Goal: Transaction & Acquisition: Purchase product/service

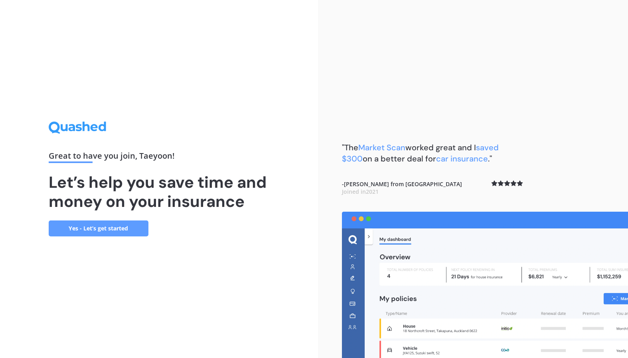
click at [110, 230] on link "Yes - Let’s get started" at bounding box center [99, 229] width 100 height 16
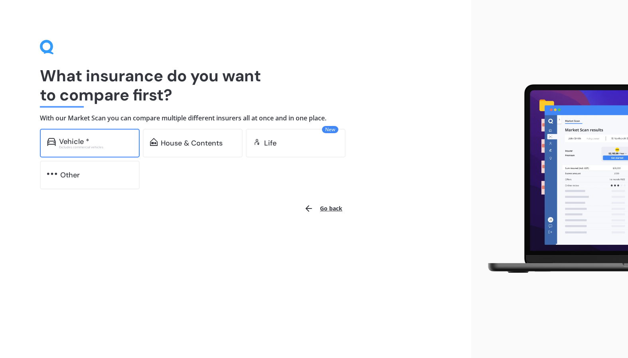
click at [118, 138] on div "Vehicle *" at bounding box center [95, 142] width 73 height 8
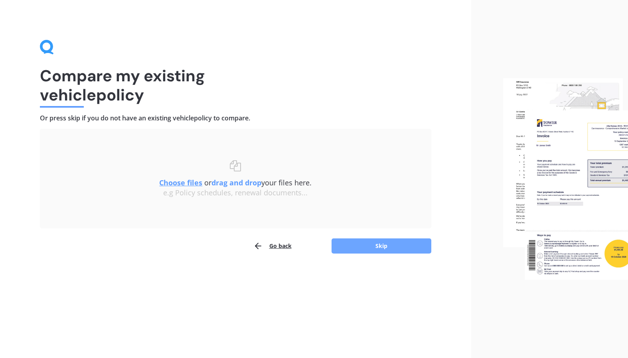
click at [373, 248] on button "Skip" at bounding box center [381, 246] width 100 height 15
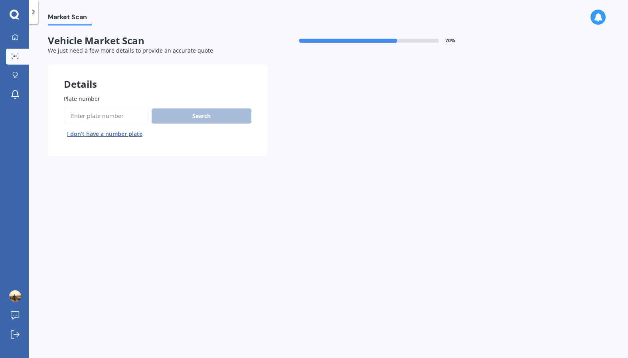
click at [121, 114] on input "Plate number" at bounding box center [106, 116] width 85 height 17
type input "QRA770"
click at [0, 0] on button "Next" at bounding box center [0, 0] width 0 height 0
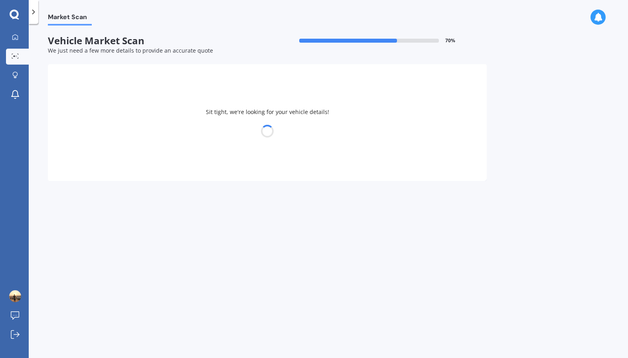
select select "LEXUS"
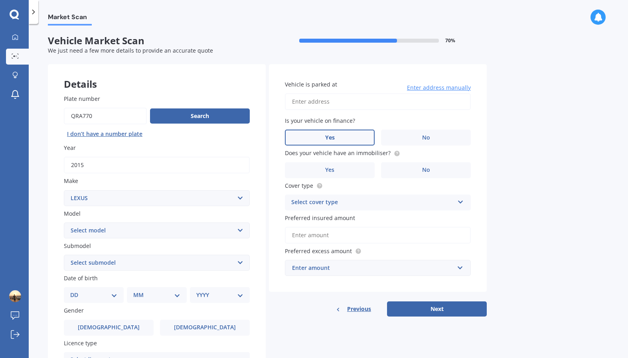
click at [308, 143] on label "Yes" at bounding box center [330, 138] width 90 height 16
click at [0, 0] on input "Yes" at bounding box center [0, 0] width 0 height 0
click at [413, 140] on label "No" at bounding box center [426, 138] width 90 height 16
click at [0, 0] on input "No" at bounding box center [0, 0] width 0 height 0
click at [370, 101] on input "Vehicle is parked at" at bounding box center [378, 101] width 186 height 17
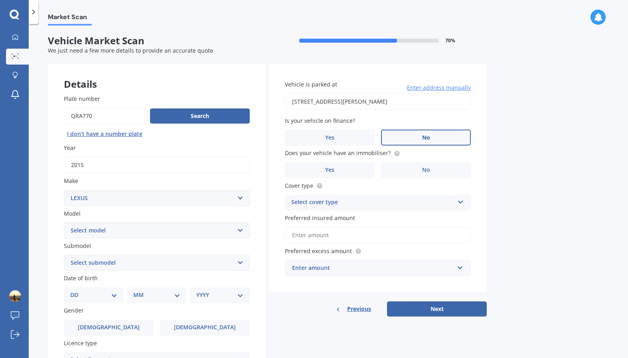
click at [343, 103] on input "[STREET_ADDRESS][PERSON_NAME]" at bounding box center [378, 101] width 186 height 17
click at [345, 103] on input "[STREET_ADDRESS][PERSON_NAME]" at bounding box center [378, 101] width 186 height 17
type input "flat [STREET_ADDRESS][PERSON_NAME] [GEOGRAPHIC_DATA]"
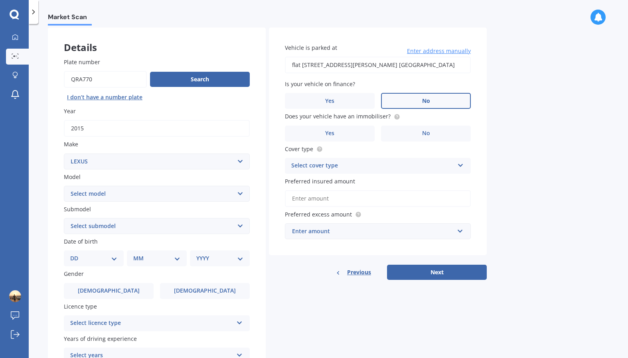
scroll to position [40, 0]
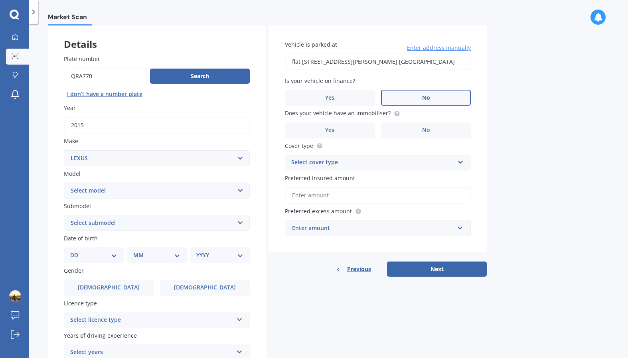
click at [146, 189] on select "Select model AS 460 CT 200 ES 300 ES 350 GS 250 GS 300 GS 350 GS 430 GS 450 GS …" at bounding box center [157, 191] width 186 height 16
click at [146, 188] on select "Select model AS 460 CT 200 ES 300 ES 350 GS 250 GS 300 GS 350 GS 430 GS 450 GS …" at bounding box center [157, 191] width 186 height 16
click at [160, 190] on select "Select model AS 460 CT 200 ES 300 ES 350 GS 250 GS 300 GS 350 GS 430 GS 450 GS …" at bounding box center [157, 191] width 186 height 16
select select "IS 300"
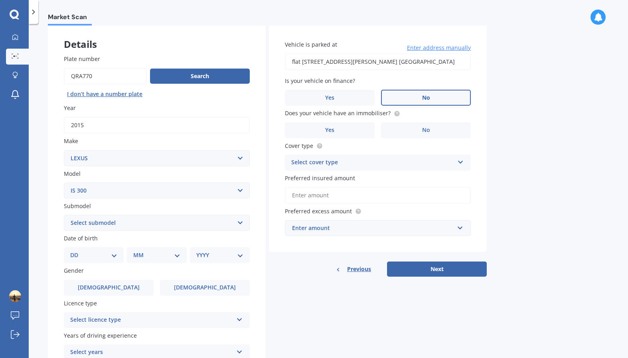
click at [64, 183] on select "Select model AS 460 CT 200 ES 300 ES 350 GS 250 GS 300 GS 350 GS 430 GS 450 GS …" at bounding box center [157, 191] width 186 height 16
click at [212, 222] on select "Select submodel h h F Sport" at bounding box center [157, 223] width 186 height 16
select select "H"
click at [64, 215] on select "Select submodel h h F Sport" at bounding box center [157, 223] width 186 height 16
click at [258, 244] on div "Plate number Search I don’t have a number plate Year [DATE] Make Select make AC…" at bounding box center [157, 224] width 218 height 371
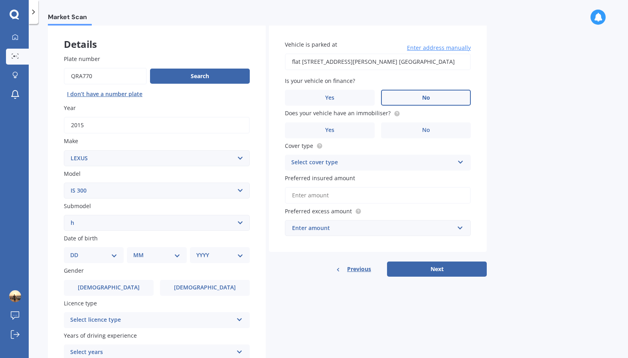
click at [110, 252] on select "DD 01 02 03 04 05 06 07 08 09 10 11 12 13 14 15 16 17 18 19 20 21 22 23 24 25 2…" at bounding box center [93, 255] width 47 height 9
select select "21"
click at [150, 257] on select "MM 01 02 03 04 05 06 07 08 09 10 11 12" at bounding box center [156, 255] width 47 height 9
select select "08"
click at [136, 251] on select "MM 01 02 03 04 05 06 07 08 09 10 11 12" at bounding box center [158, 255] width 44 height 9
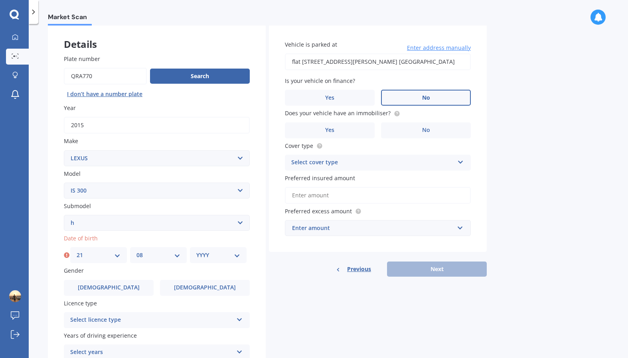
click at [209, 255] on select "YYYY 2025 2024 2023 2022 2021 2020 2019 2018 2017 2016 2015 2014 2013 2012 2011…" at bounding box center [218, 255] width 44 height 9
select select "1991"
click at [196, 251] on select "YYYY 2025 2024 2023 2022 2021 2020 2019 2018 2017 2016 2015 2014 2013 2012 2011…" at bounding box center [218, 255] width 44 height 9
click at [259, 286] on div "Plate number Search I don’t have a number plate Year [DATE] Make Select make AC…" at bounding box center [157, 224] width 218 height 371
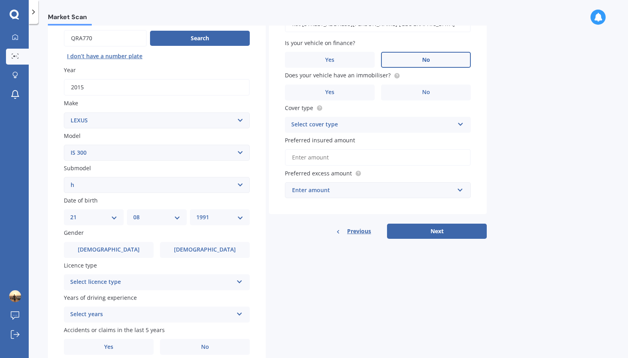
scroll to position [80, 0]
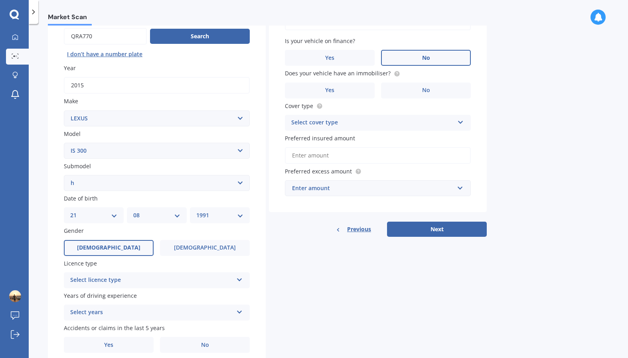
click at [115, 249] on span "[DEMOGRAPHIC_DATA]" at bounding box center [108, 248] width 63 height 7
click at [0, 0] on input "[DEMOGRAPHIC_DATA]" at bounding box center [0, 0] width 0 height 0
click at [128, 279] on div "Select licence type" at bounding box center [151, 281] width 163 height 10
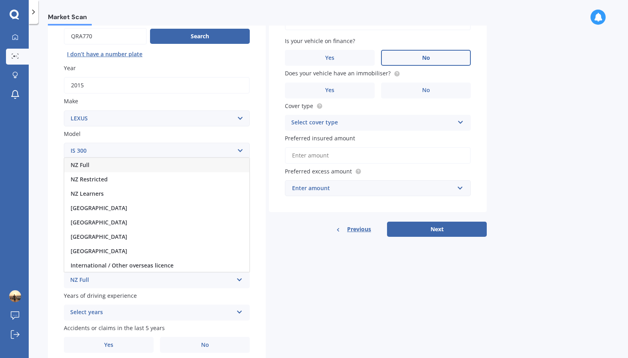
click at [138, 169] on div "NZ Full" at bounding box center [156, 165] width 185 height 14
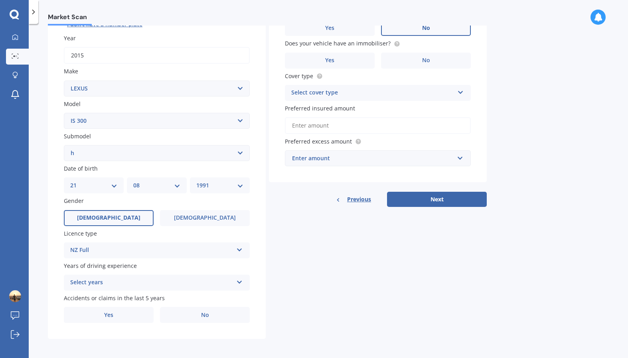
scroll to position [111, 0]
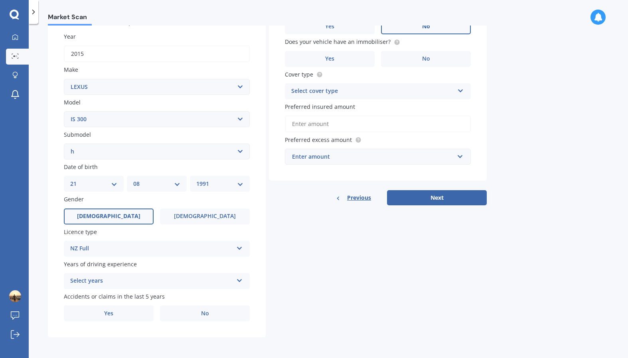
click at [115, 286] on div "Select years 5 or more years 4 years 3 years 2 years 1 year" at bounding box center [157, 281] width 186 height 16
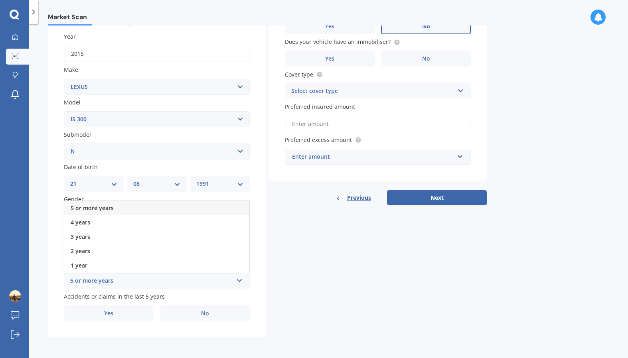
click at [163, 211] on div "5 or more years" at bounding box center [156, 208] width 185 height 14
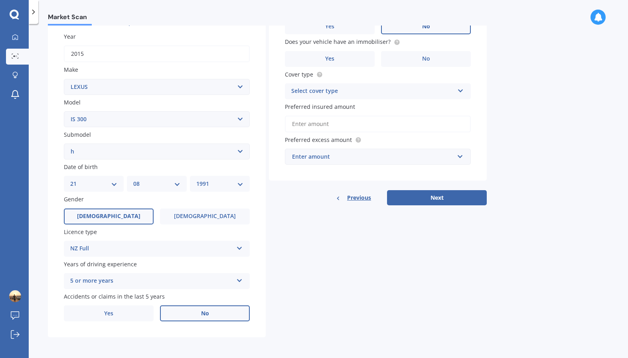
click at [190, 319] on label "No" at bounding box center [205, 314] width 90 height 16
click at [0, 0] on input "No" at bounding box center [0, 0] width 0 height 0
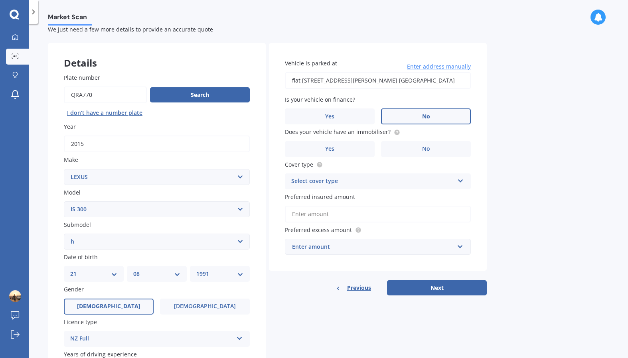
scroll to position [0, 0]
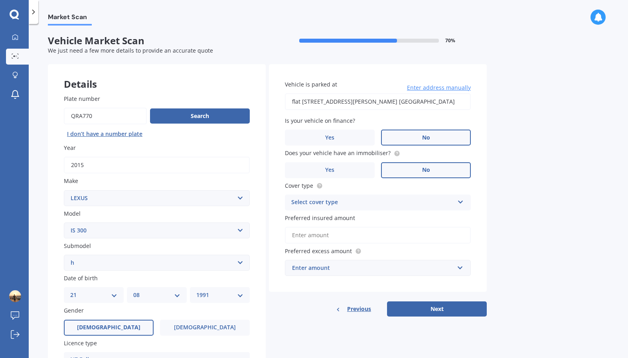
click at [392, 172] on label "No" at bounding box center [426, 170] width 90 height 16
click at [0, 0] on input "No" at bounding box center [0, 0] width 0 height 0
click at [349, 169] on label "Yes" at bounding box center [330, 170] width 90 height 16
click at [0, 0] on input "Yes" at bounding box center [0, 0] width 0 height 0
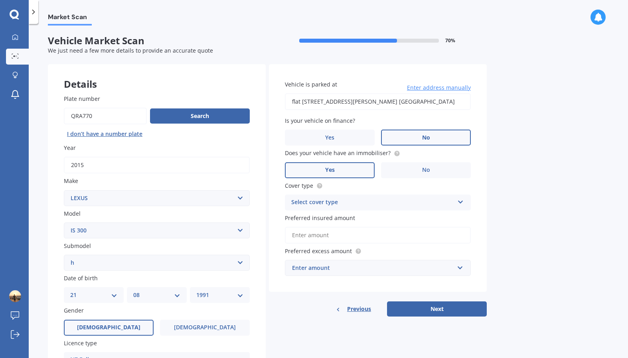
click at [377, 204] on div "Select cover type" at bounding box center [372, 203] width 163 height 10
click at [373, 219] on div "Comprehensive" at bounding box center [377, 218] width 185 height 14
click at [352, 272] on div "Enter amount" at bounding box center [373, 268] width 162 height 9
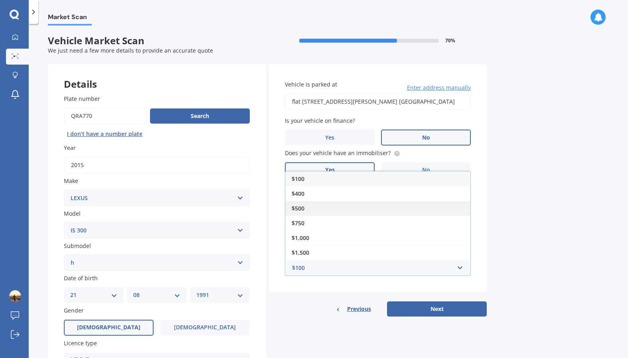
click at [347, 210] on div "$500" at bounding box center [377, 208] width 185 height 15
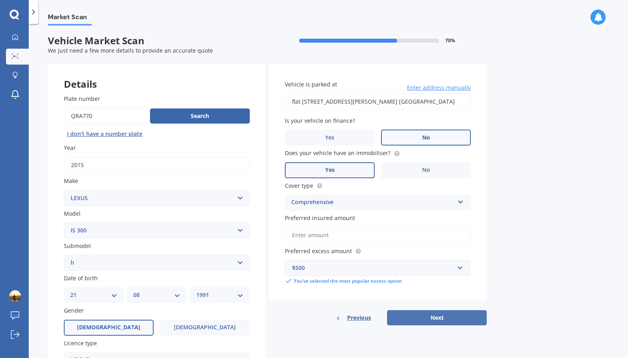
click at [435, 322] on button "Next" at bounding box center [437, 317] width 100 height 15
click at [344, 231] on input "Preferred insured amount" at bounding box center [378, 235] width 186 height 17
click at [403, 221] on label "Preferred insured amount" at bounding box center [376, 218] width 183 height 8
click at [403, 227] on input "Preferred insured amount" at bounding box center [378, 235] width 186 height 17
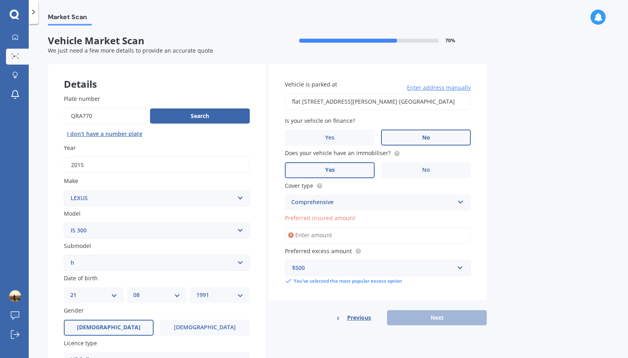
click at [369, 237] on input "Preferred insured amount" at bounding box center [378, 235] width 186 height 17
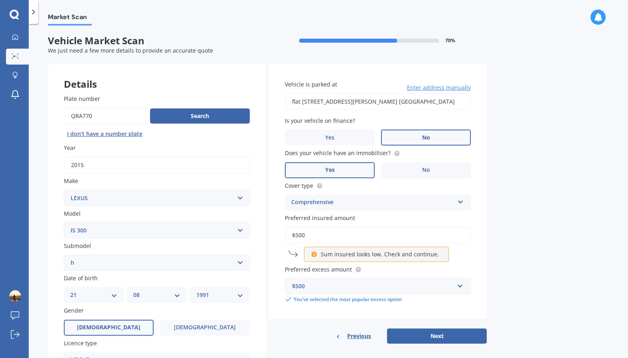
click at [385, 266] on label "Preferred excess amount" at bounding box center [376, 269] width 183 height 8
drag, startPoint x: 312, startPoint y: 237, endPoint x: 282, endPoint y: 237, distance: 29.9
click at [282, 237] on div "Vehicle is parked at [STREET_ADDRESS][PERSON_NAME] 뉴질랜드 Enter address manually …" at bounding box center [378, 191] width 218 height 255
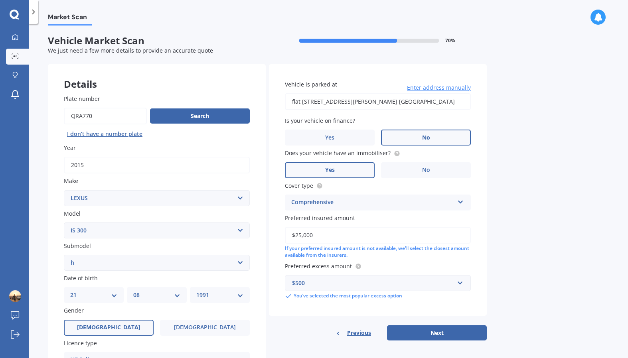
type input "$25,000"
click at [395, 264] on label "Preferred excess amount" at bounding box center [376, 266] width 183 height 8
click at [434, 329] on button "Next" at bounding box center [437, 332] width 100 height 15
select select "21"
select select "08"
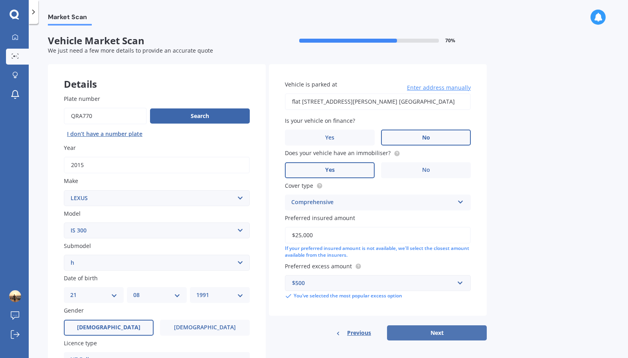
select select "1991"
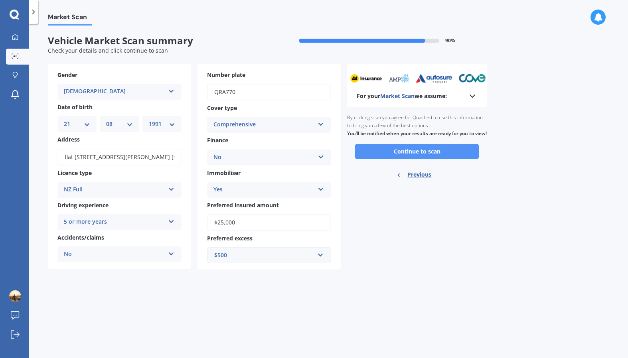
click at [381, 156] on button "Continue to scan" at bounding box center [417, 151] width 124 height 15
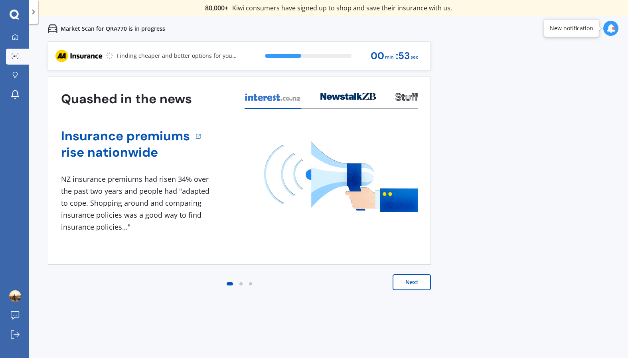
click at [416, 284] on button "Next" at bounding box center [411, 282] width 38 height 16
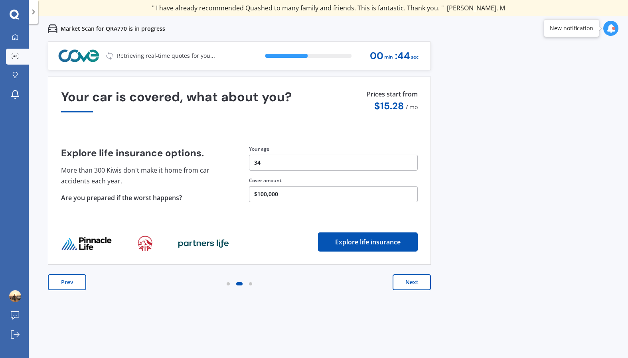
click at [414, 282] on button "Next" at bounding box center [411, 282] width 38 height 16
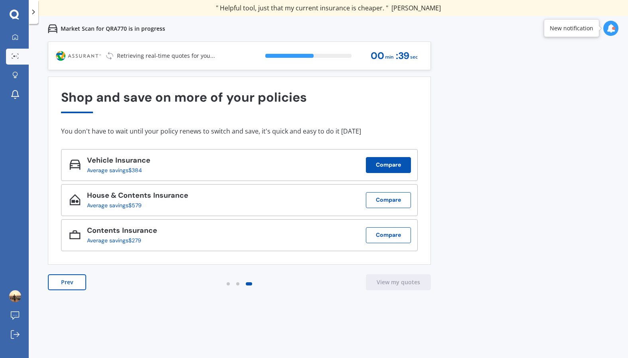
click at [385, 165] on button "Compare" at bounding box center [388, 165] width 45 height 16
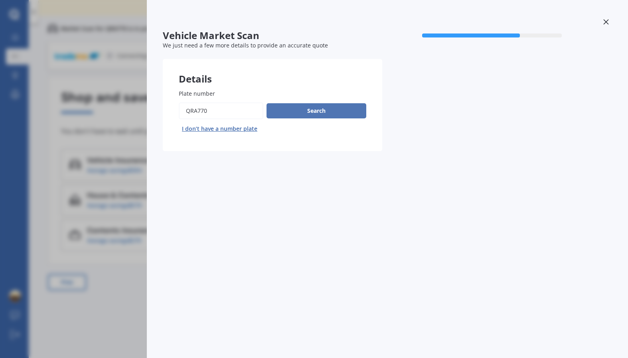
click at [335, 114] on button "Search" at bounding box center [316, 110] width 100 height 15
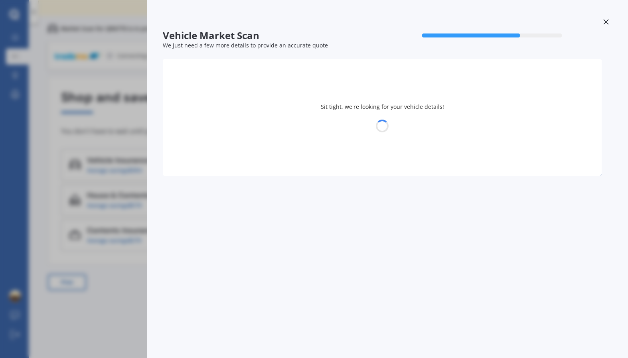
select select "LEXUS"
select select "21"
select select "08"
select select "1991"
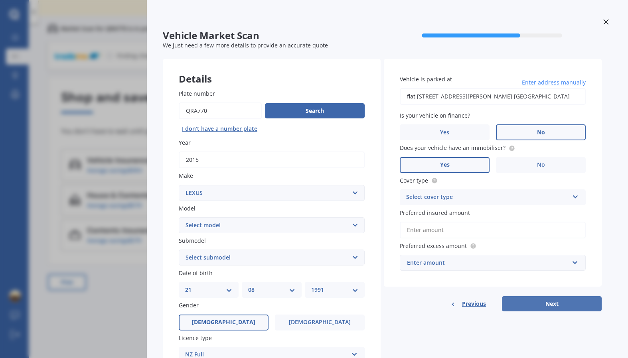
click at [553, 304] on button "Next" at bounding box center [552, 303] width 100 height 15
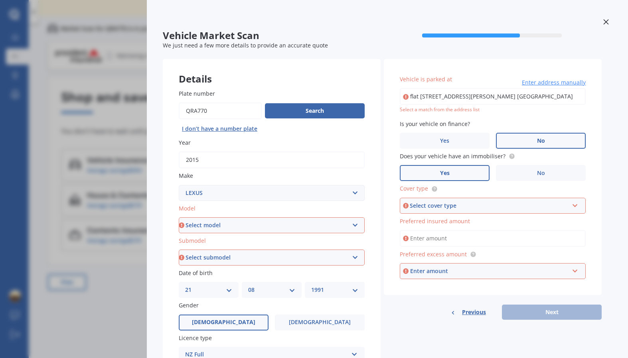
click at [600, 22] on div at bounding box center [606, 23] width 12 height 14
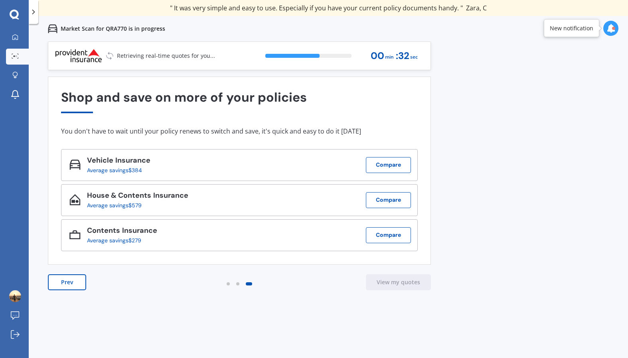
click at [448, 95] on div "Previous 80,000+ [DEMOGRAPHIC_DATA] consumers have signed up to shop and save t…" at bounding box center [328, 220] width 599 height 358
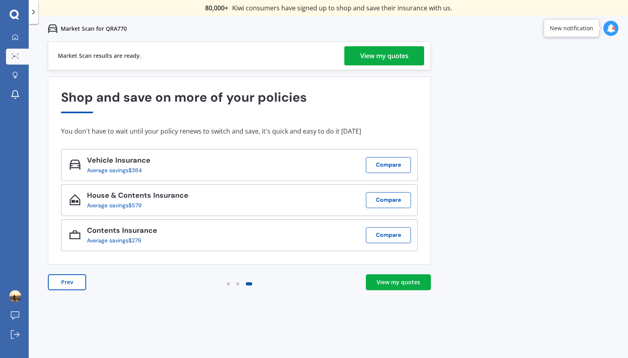
click at [377, 56] on div "View my quotes" at bounding box center [384, 55] width 48 height 19
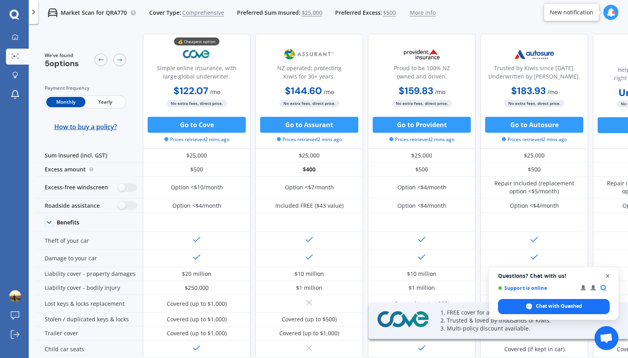
click at [609, 275] on span "Close chat" at bounding box center [608, 276] width 10 height 10
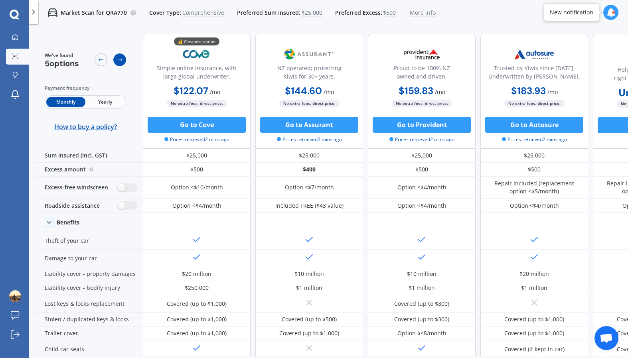
click at [120, 59] on icon at bounding box center [119, 60] width 6 height 6
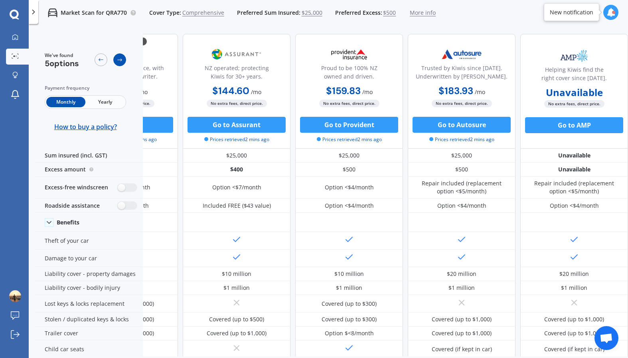
scroll to position [0, 77]
click at [120, 60] on icon at bounding box center [119, 60] width 6 height 6
